Goal: Task Accomplishment & Management: Use online tool/utility

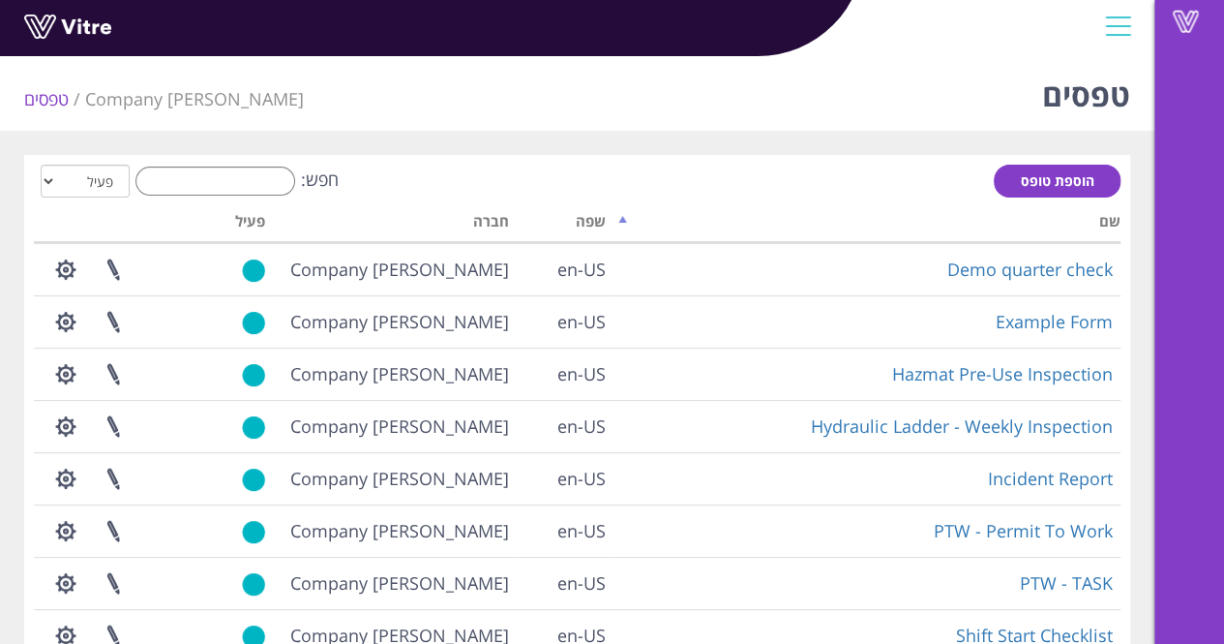
click at [799, 224] on th "שם" at bounding box center [867, 224] width 507 height 37
click at [642, 227] on th "שם" at bounding box center [867, 224] width 507 height 37
click at [595, 231] on th "שפה" at bounding box center [565, 224] width 97 height 37
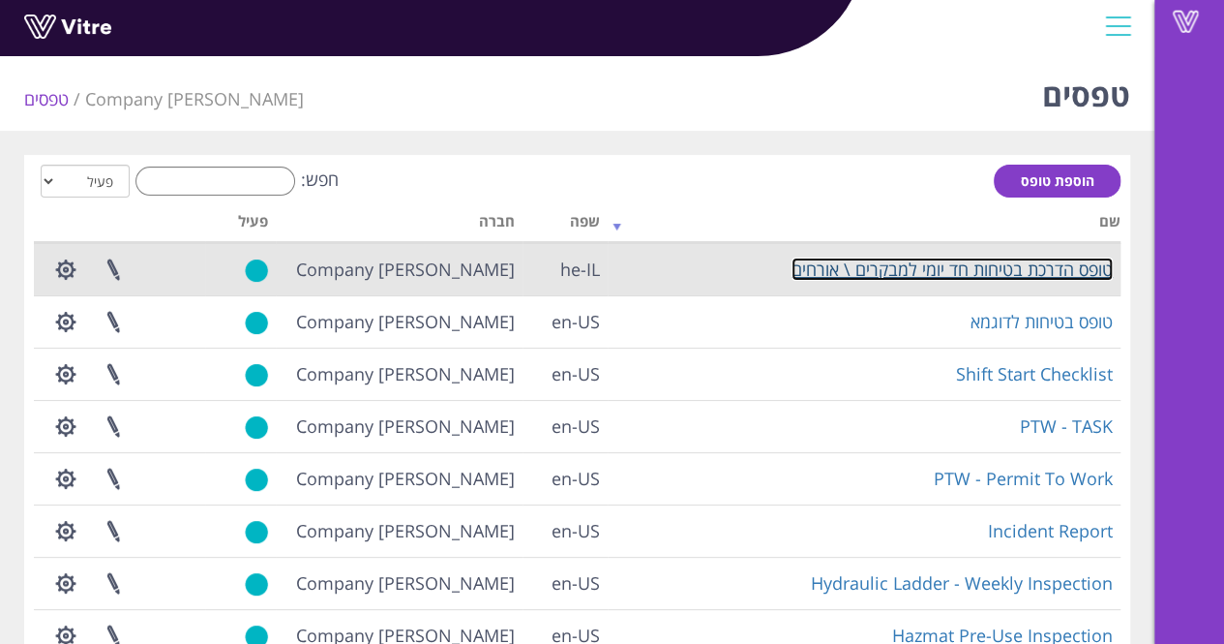
click at [1070, 268] on link "טופס הדרכת בטיחות חד יומי למבקרים \ אורחים" at bounding box center [952, 268] width 321 height 23
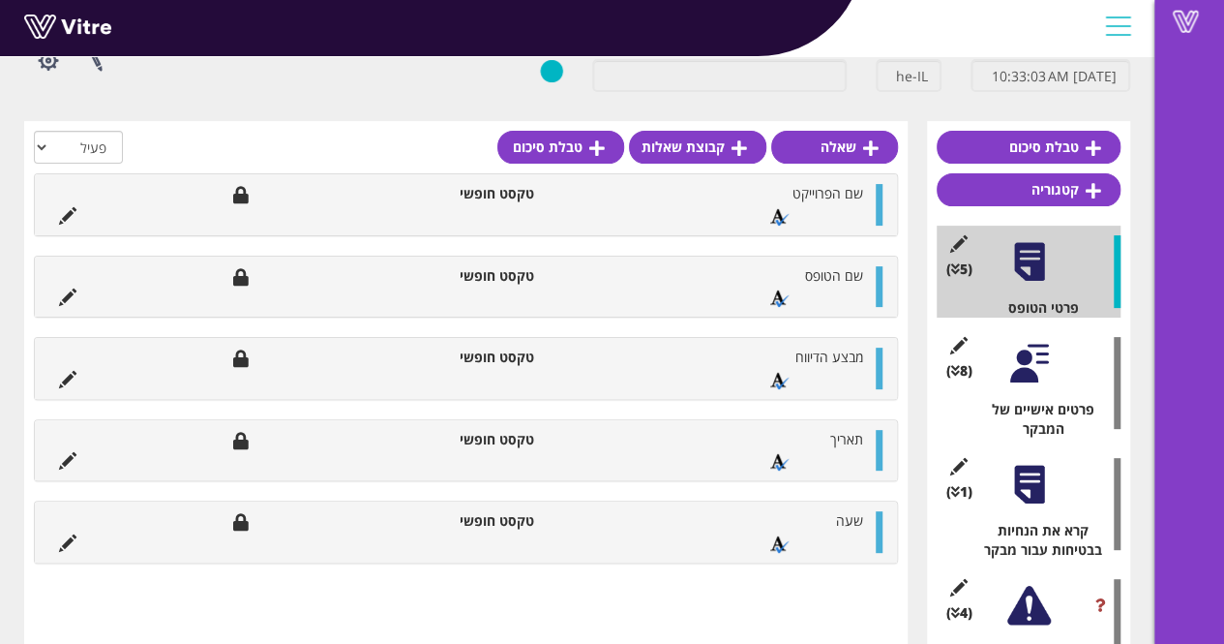
scroll to position [47, 0]
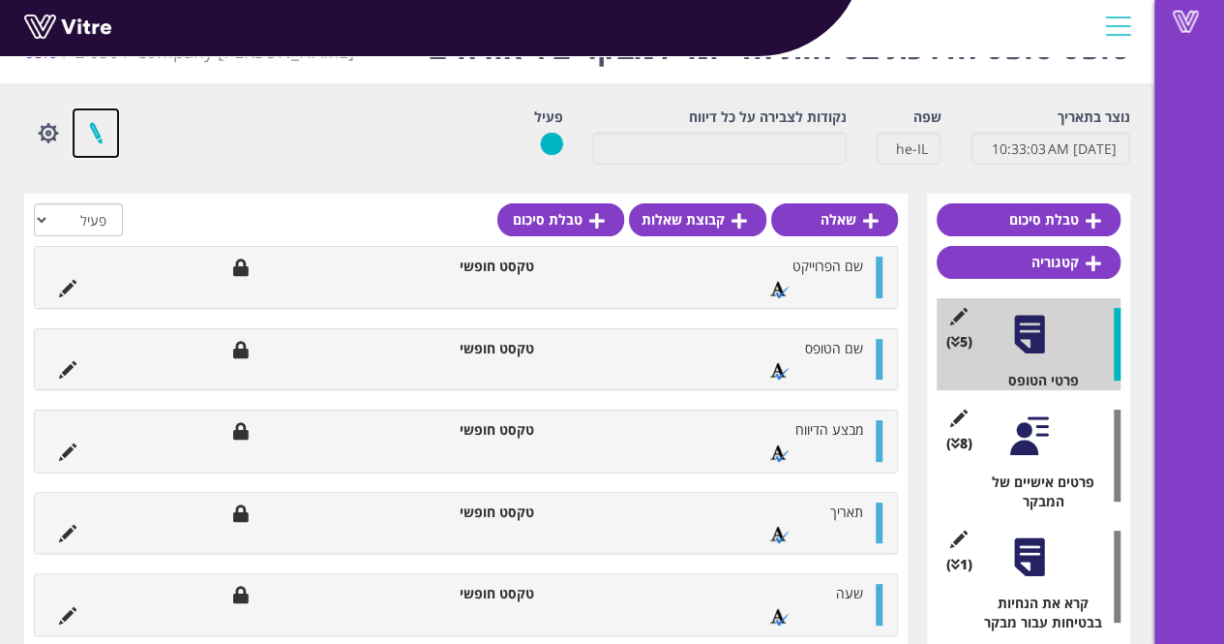
click at [99, 135] on link at bounding box center [96, 132] width 48 height 51
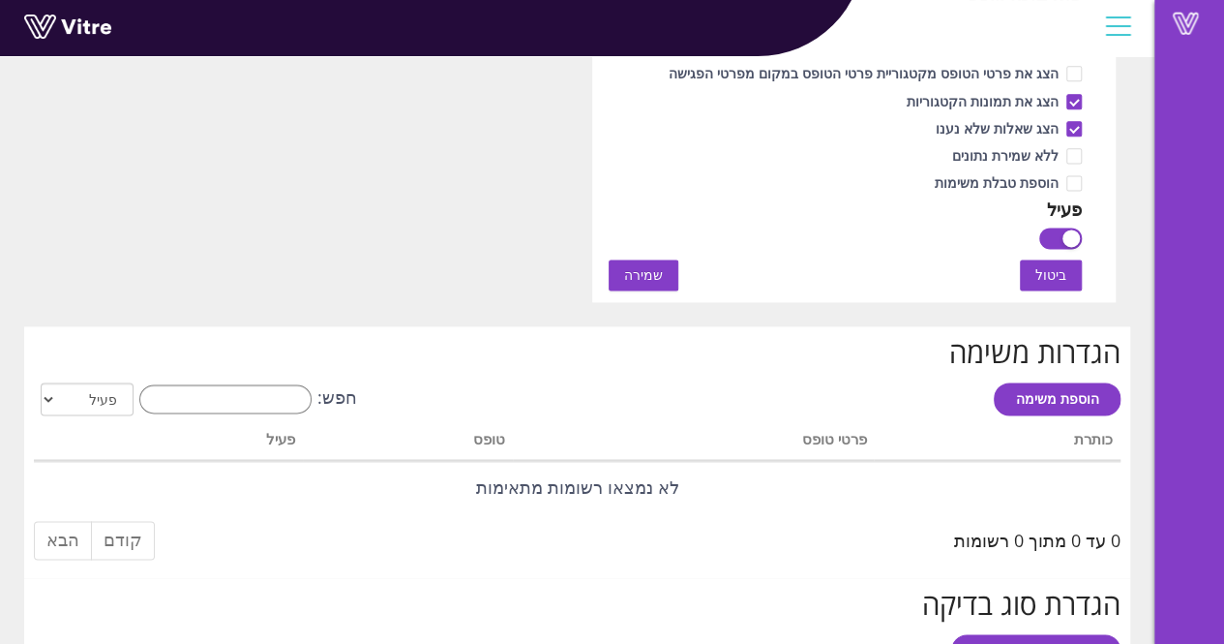
scroll to position [1177, 0]
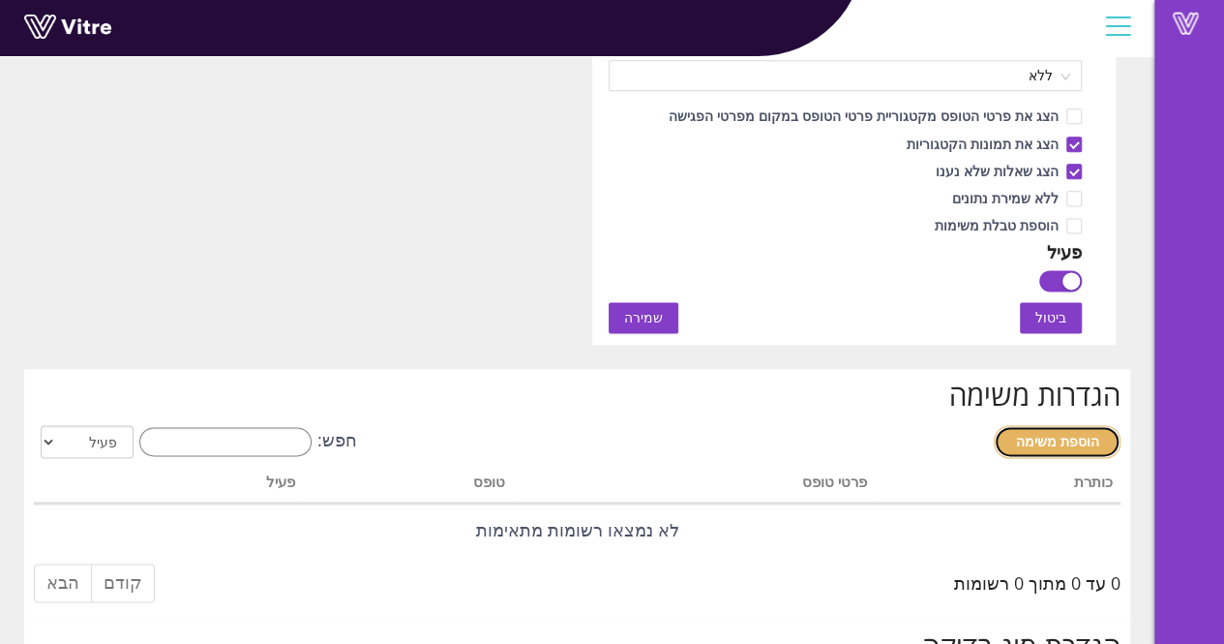
click at [1084, 426] on link "הוספת משימה" at bounding box center [1057, 441] width 127 height 33
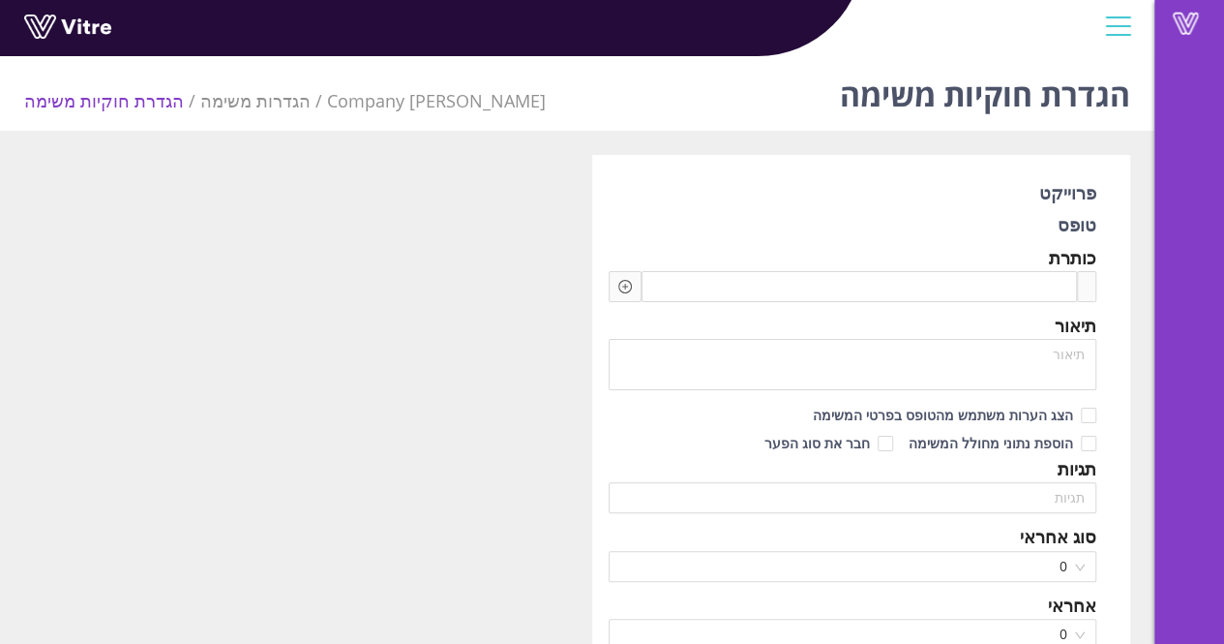
type input "Lishay"
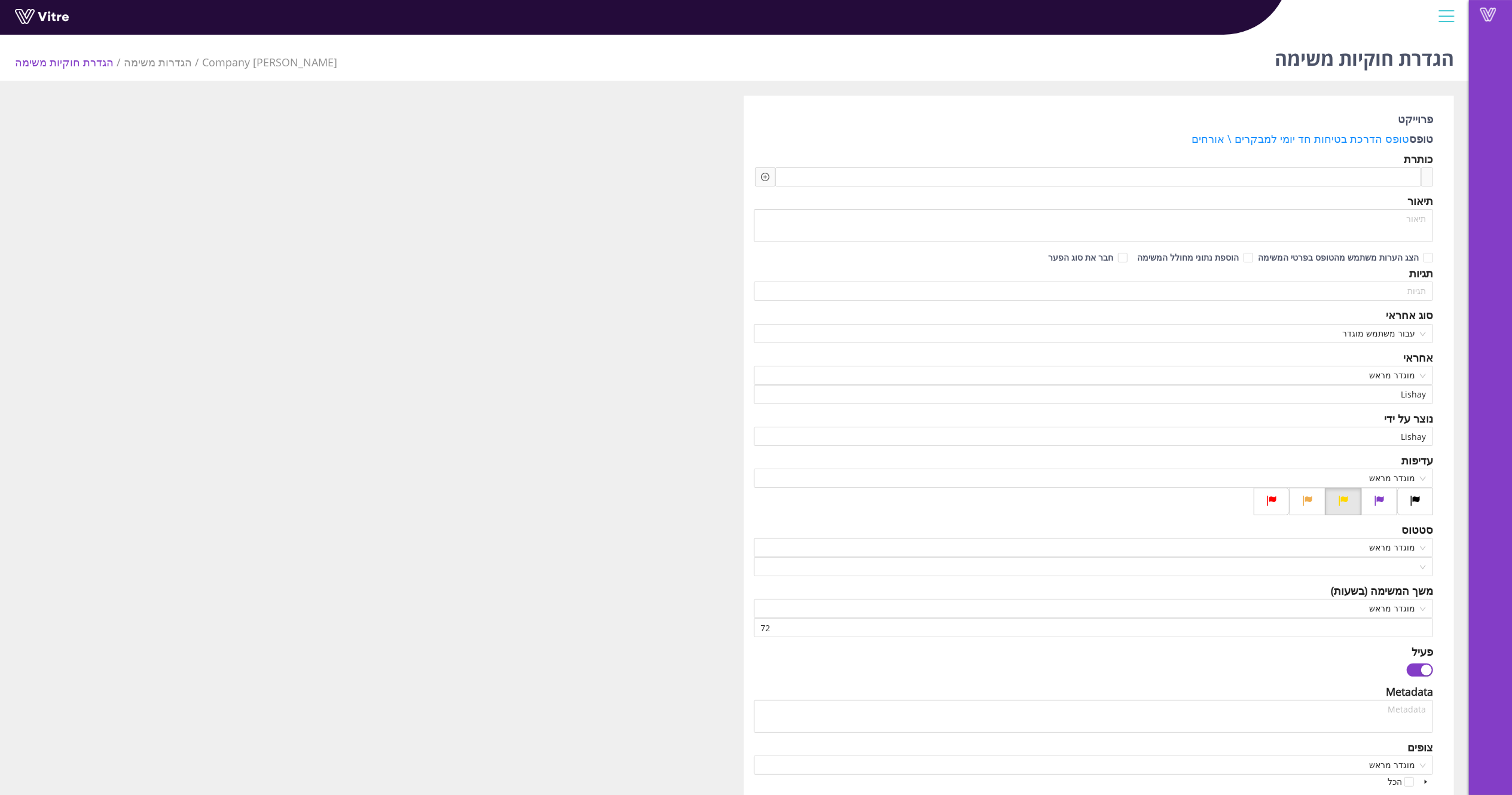
click at [456, 397] on div "פרוייקט טופס טופס הדרכת בטיחות חד יומי למבקרים \ אורחים כותרת תיאור הצג הערות מ…" at bounding box center [734, 696] width 1457 height 1200
click at [262, 397] on div "פרוייקט טופס טופס הדרכת בטיחות חד יומי למבקרים \ אורחים כותרת תיאור הצג הערות מ…" at bounding box center [734, 696] width 1457 height 1200
click at [765, 337] on span "עבור משתמש מוגדר" at bounding box center [1093, 334] width 665 height 18
drag, startPoint x: 1395, startPoint y: 2, endPoint x: 694, endPoint y: 347, distance: 781.3
click at [441, 373] on div "פרוייקט טופס טופס הדרכת בטיחות חד יומי למבקרים \ אורחים כותרת תיאור הצג הערות מ…" at bounding box center [734, 696] width 1457 height 1200
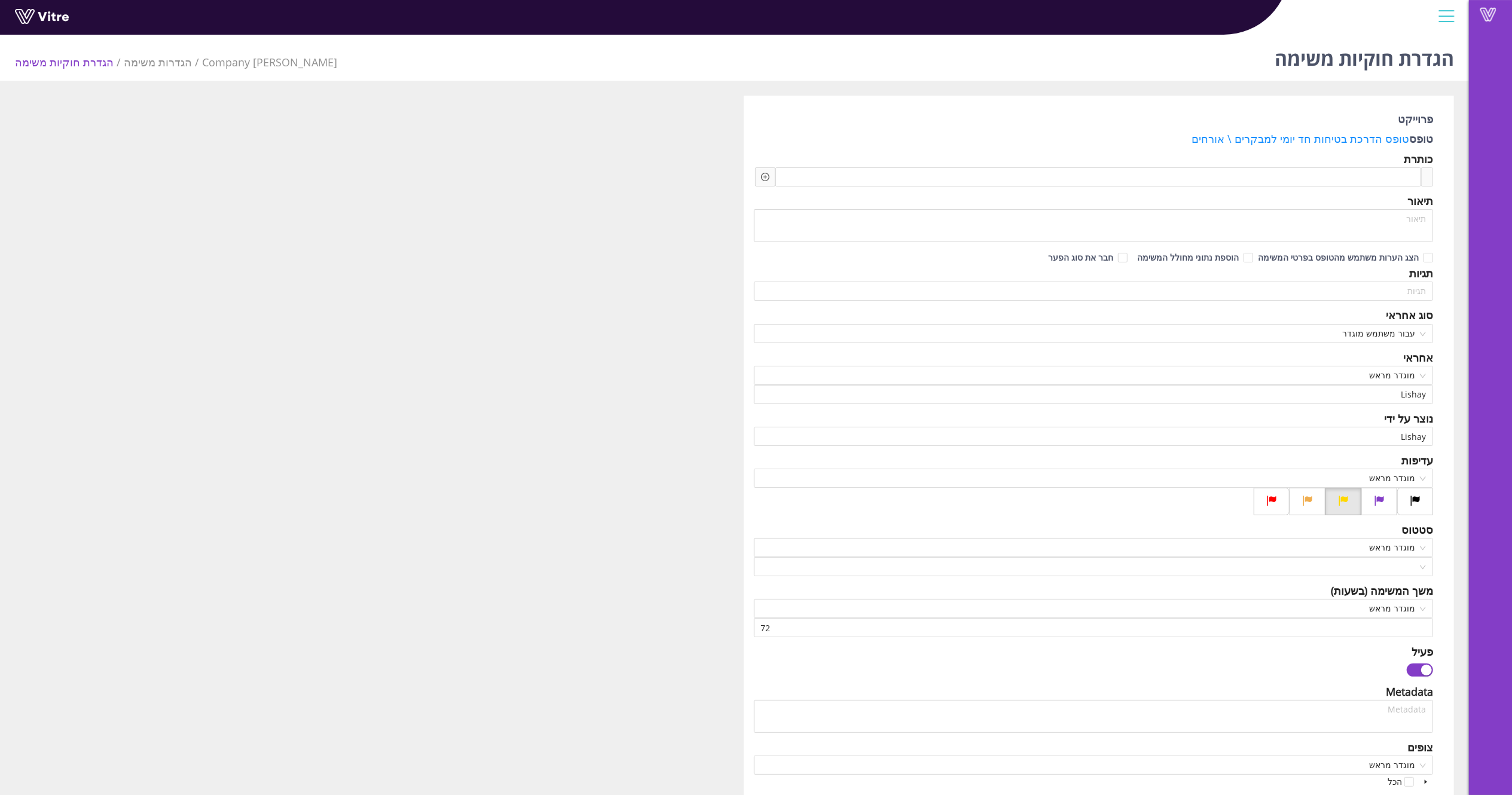
click at [765, 9] on div at bounding box center [1447, 16] width 27 height 32
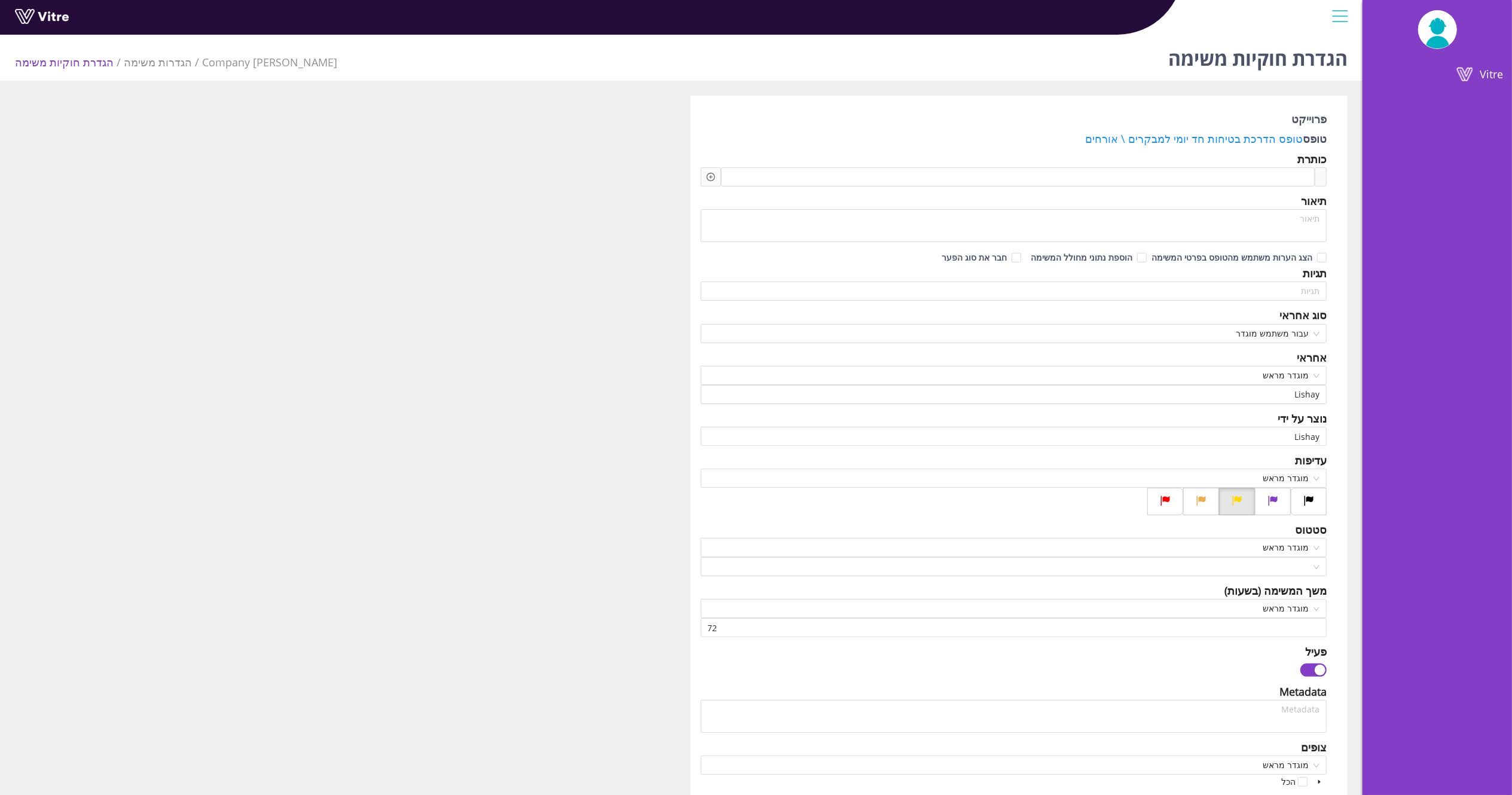
click at [765, 35] on img at bounding box center [1437, 29] width 39 height 38
click at [765, 74] on link "Vitre" at bounding box center [1437, 74] width 149 height 28
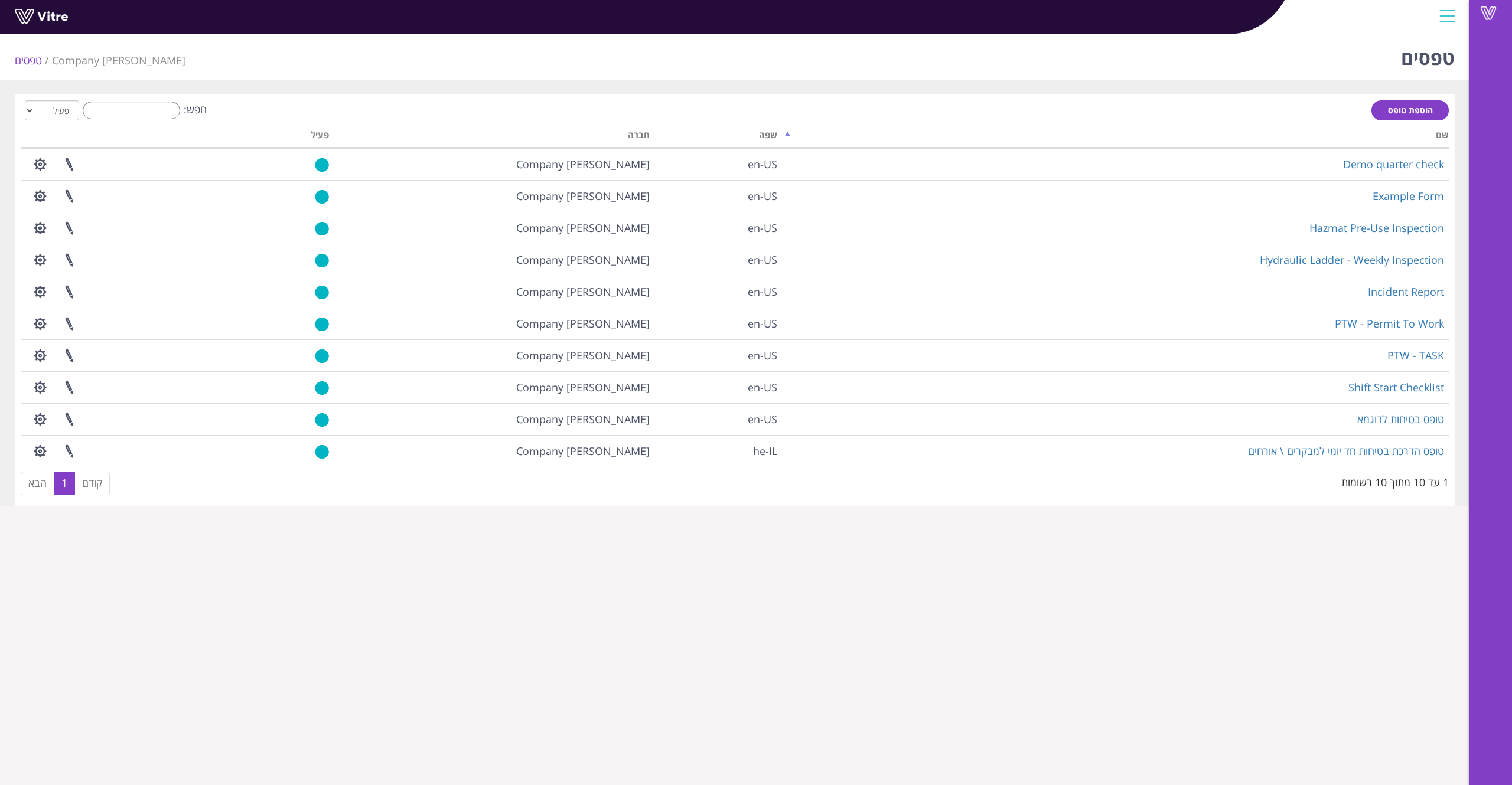
click at [1321, 521] on html "Vitre טפסים Lishay's Company טפסים הוספת טופס חפש: הכל פעיל לא פעיל מעבד... שם …" at bounding box center [756, 260] width 1512 height 521
click at [1443, 35] on h1 "טפסים" at bounding box center [1428, 54] width 54 height 50
click at [1449, 27] on div at bounding box center [1447, 16] width 27 height 32
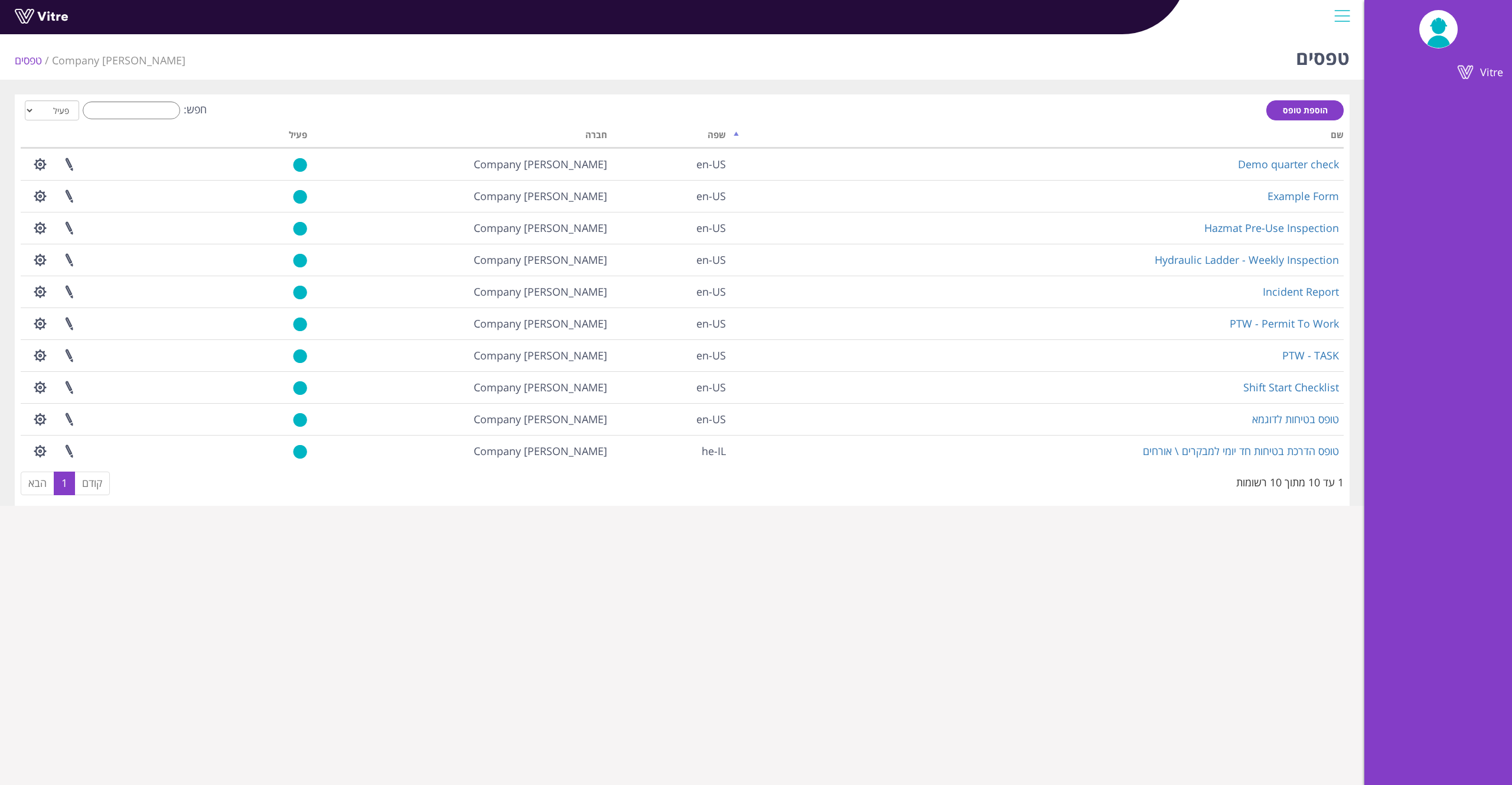
click at [1349, 23] on div at bounding box center [1342, 16] width 27 height 32
